Goal: Task Accomplishment & Management: Use online tool/utility

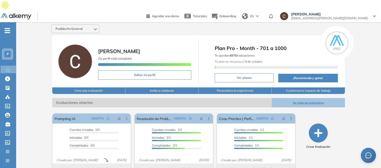
click at [7, 52] on span "P" at bounding box center [8, 54] width 2 height 4
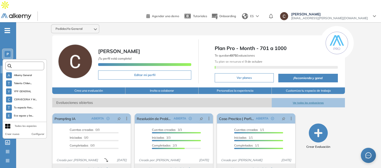
click at [32, 64] on input "text" at bounding box center [26, 66] width 29 height 4
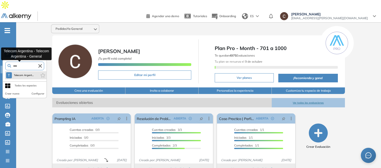
type input "****"
click at [29, 73] on span "Telecom Argent..." at bounding box center [24, 75] width 20 height 4
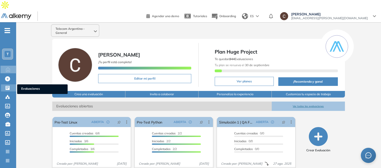
click at [7, 85] on icon at bounding box center [7, 87] width 5 height 5
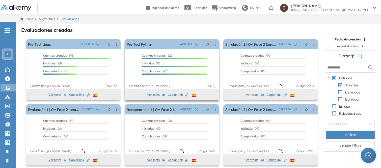
scroll to position [12, 0]
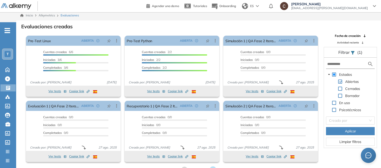
click at [214, 166] on icon at bounding box center [213, 169] width 7 height 7
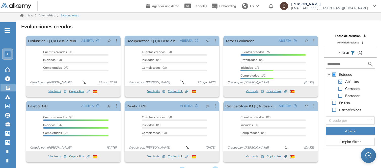
click at [215, 166] on icon at bounding box center [215, 169] width 7 height 7
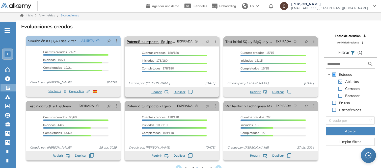
click at [216, 39] on icon at bounding box center [215, 41] width 5 height 5
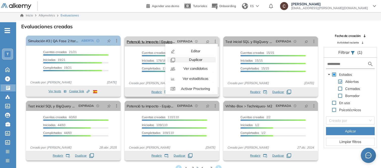
click at [198, 57] on span "Duplicar" at bounding box center [195, 59] width 14 height 5
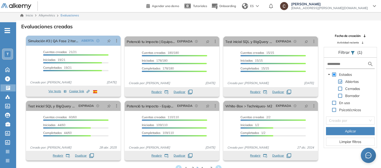
click at [6, 51] on div "T" at bounding box center [8, 54] width 6 height 6
